Goal: Navigation & Orientation: Find specific page/section

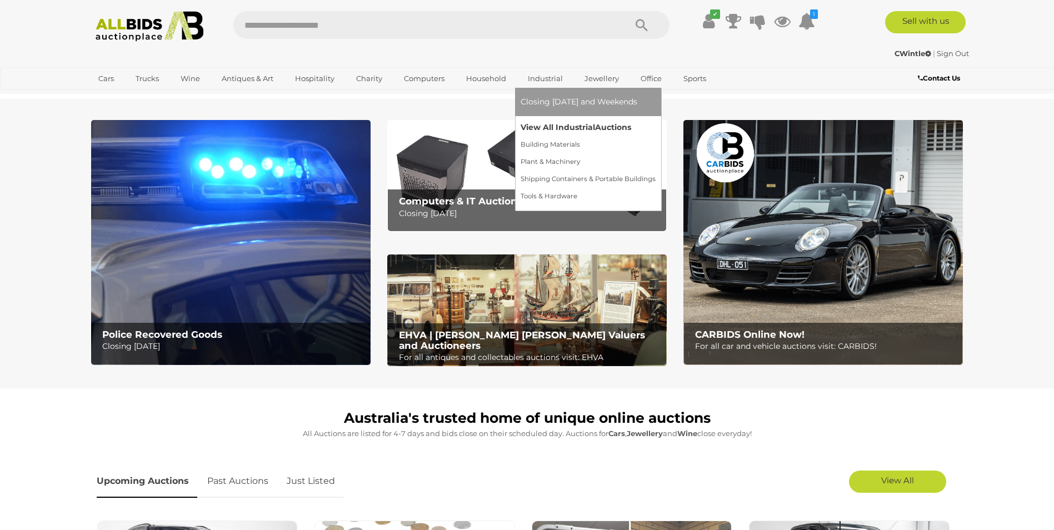
click at [549, 124] on link "View All Industrial Auctions" at bounding box center [588, 127] width 135 height 17
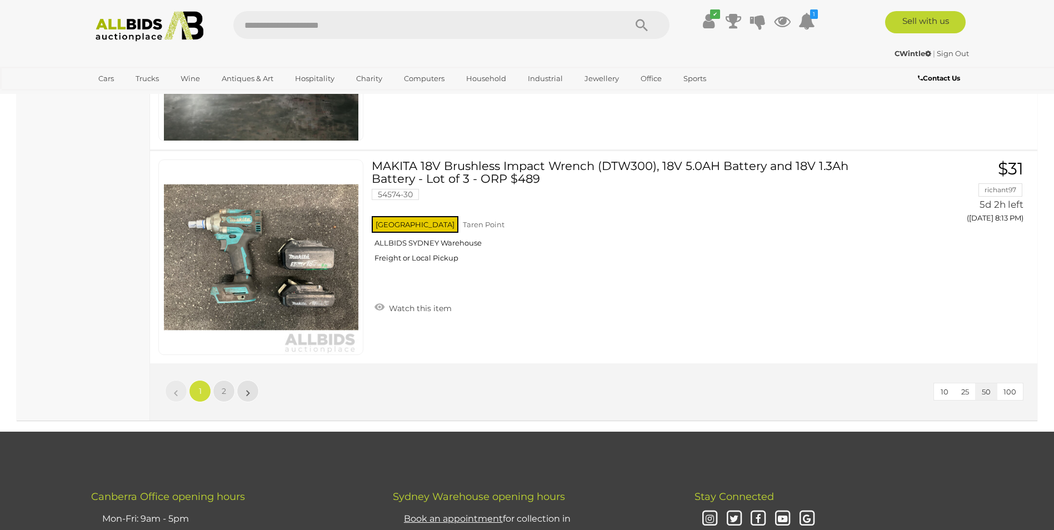
scroll to position [10611, 0]
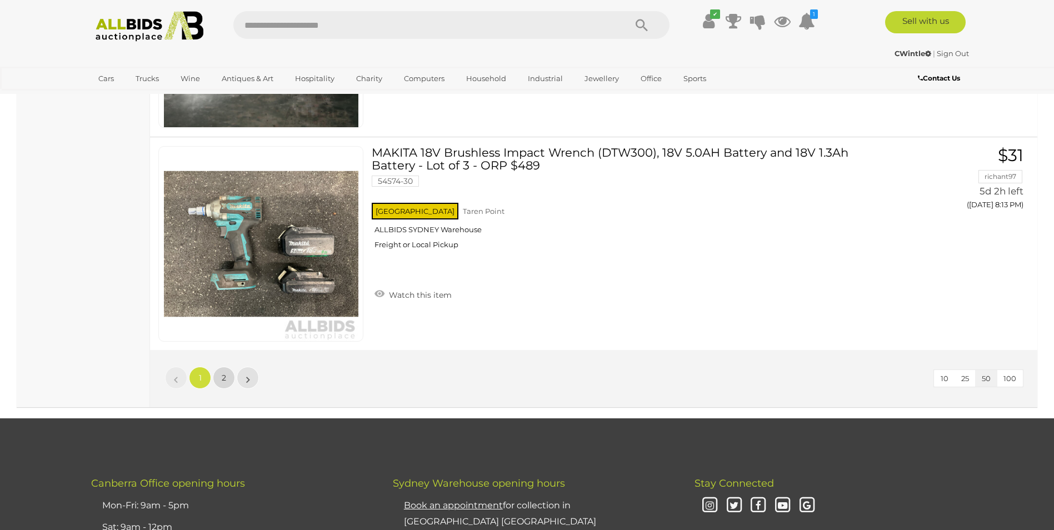
click at [228, 379] on link "2" at bounding box center [224, 378] width 22 height 22
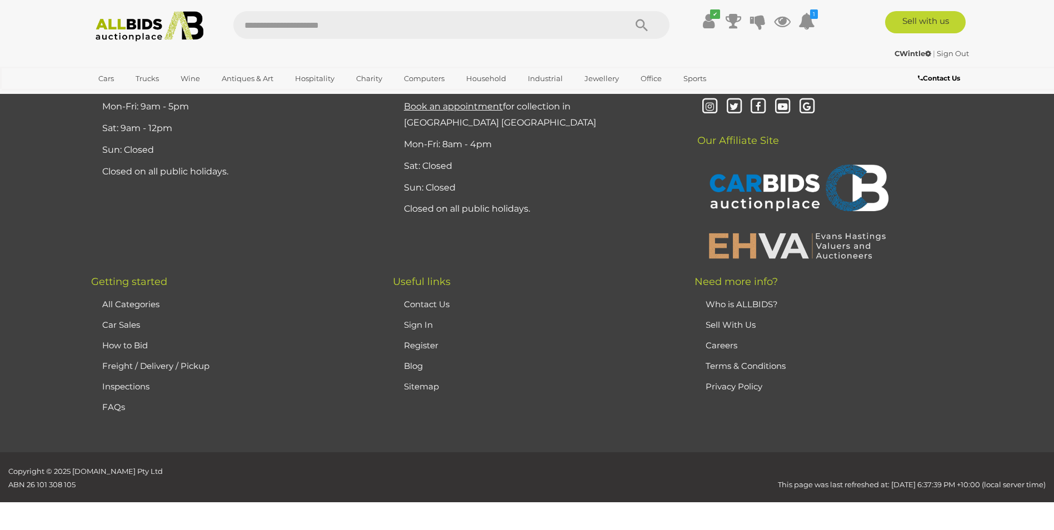
scroll to position [156, 0]
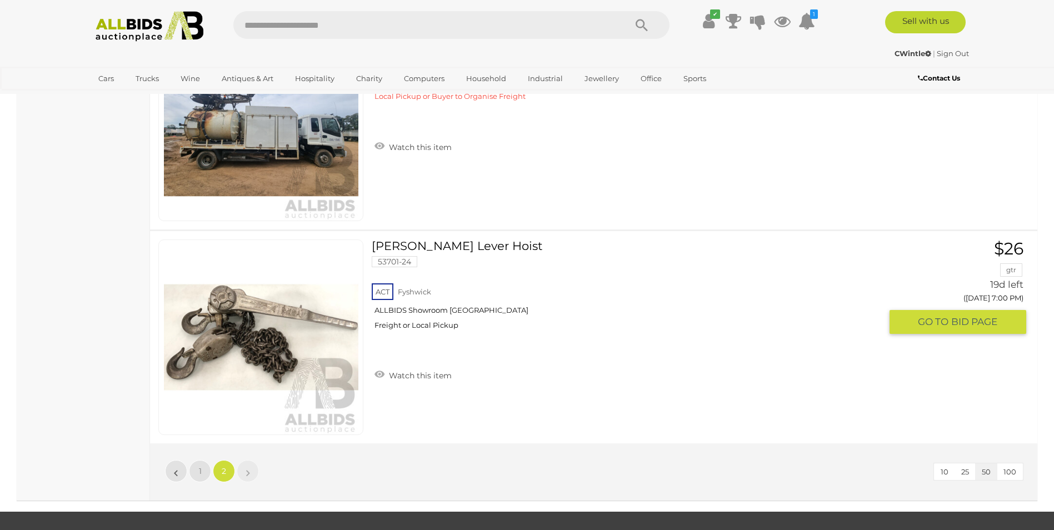
scroll to position [3933, 0]
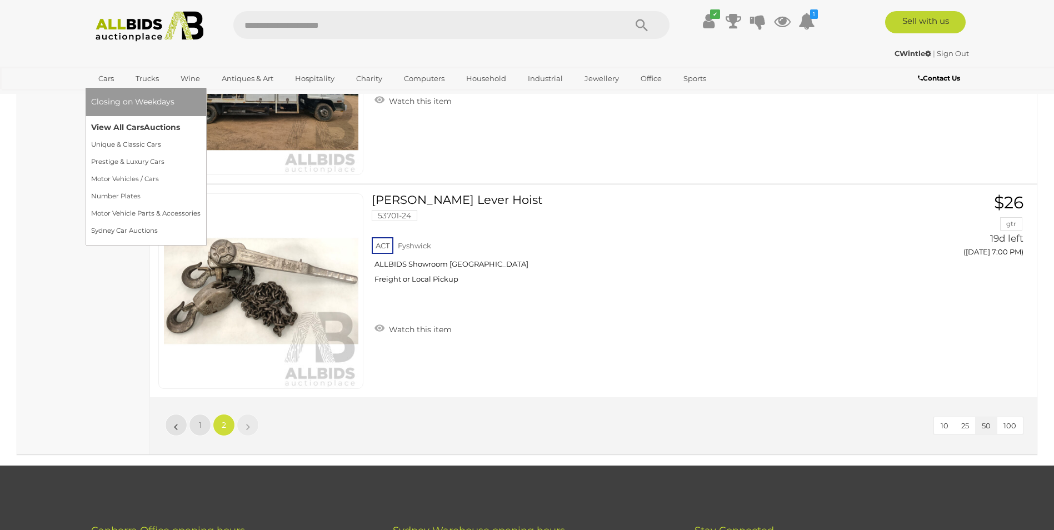
click at [121, 125] on link "View All Cars Auctions" at bounding box center [145, 127] width 109 height 17
